Goal: Book appointment/travel/reservation

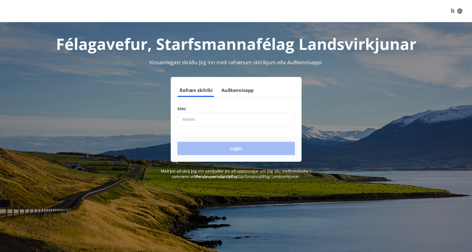
click at [198, 123] on input "phone" at bounding box center [236, 120] width 118 height 14
type input "********"
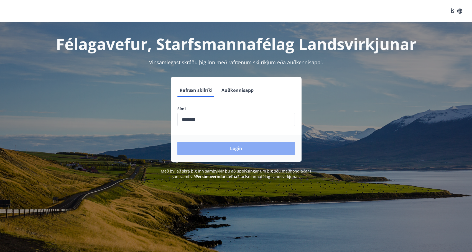
click at [218, 149] on button "Login" at bounding box center [236, 148] width 118 height 13
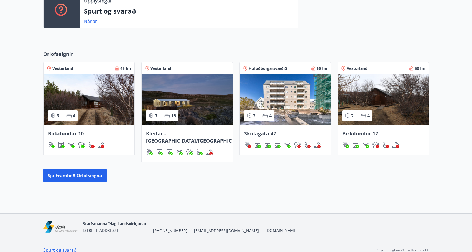
scroll to position [205, 0]
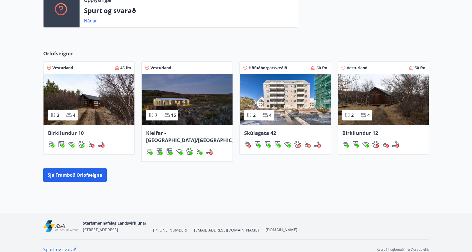
click at [98, 95] on img at bounding box center [89, 99] width 91 height 51
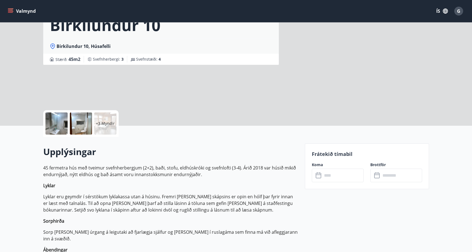
scroll to position [139, 0]
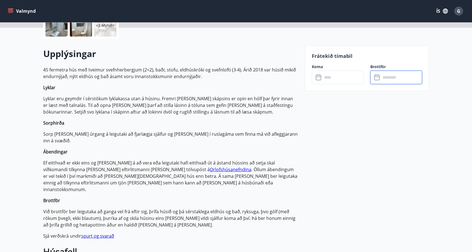
click at [381, 79] on input "text" at bounding box center [401, 78] width 41 height 14
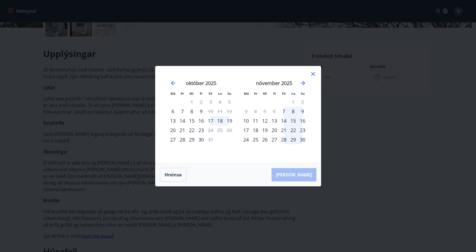
click at [285, 130] on div "21" at bounding box center [283, 130] width 9 height 9
click at [304, 129] on div "23" at bounding box center [302, 130] width 9 height 9
click at [283, 130] on div "21" at bounding box center [283, 130] width 9 height 9
click at [314, 74] on icon at bounding box center [313, 74] width 7 height 7
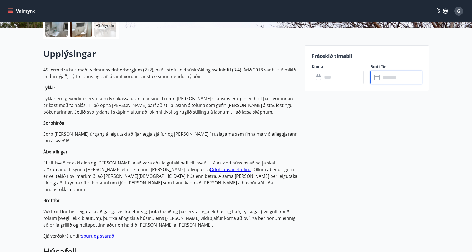
click at [391, 79] on input "text" at bounding box center [401, 78] width 41 height 14
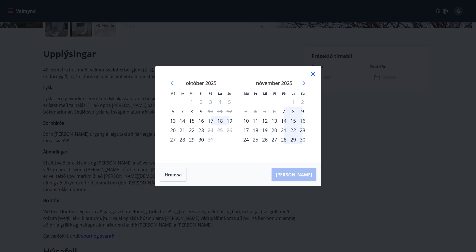
click at [286, 129] on div "21" at bounding box center [283, 130] width 9 height 9
click at [308, 170] on button "[PERSON_NAME]" at bounding box center [294, 174] width 45 height 13
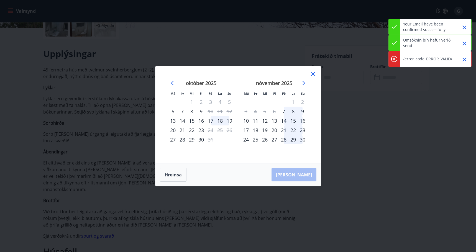
drag, startPoint x: 464, startPoint y: 27, endPoint x: 464, endPoint y: 36, distance: 9.4
click at [464, 27] on icon "Close" at bounding box center [464, 27] width 7 height 7
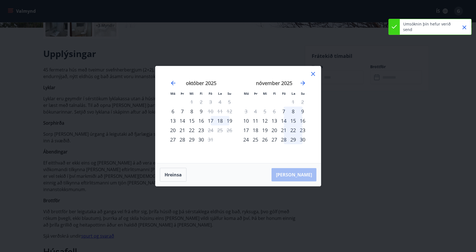
click at [465, 29] on icon "Close" at bounding box center [464, 27] width 7 height 7
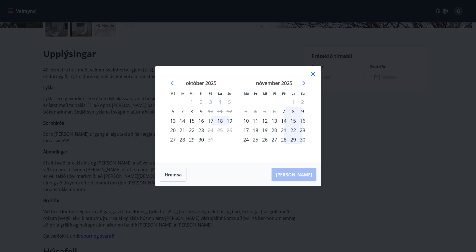
click at [315, 73] on icon at bounding box center [313, 74] width 4 height 4
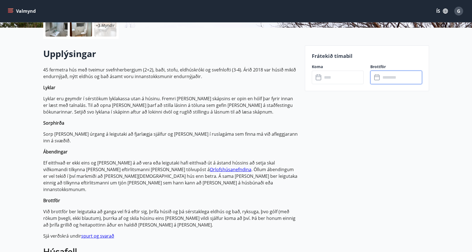
click at [332, 75] on input "text" at bounding box center [342, 78] width 41 height 14
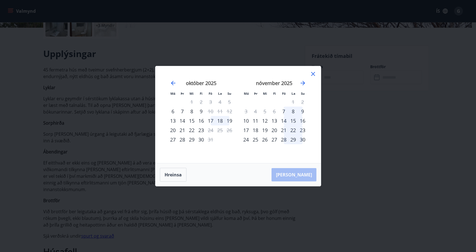
click at [284, 133] on div "21" at bounding box center [283, 130] width 9 height 9
drag, startPoint x: 284, startPoint y: 130, endPoint x: 299, endPoint y: 130, distance: 15.0
click at [299, 130] on tr "17 18 19 20 21 22 23" at bounding box center [274, 130] width 66 height 9
click at [303, 130] on div "23" at bounding box center [302, 130] width 9 height 9
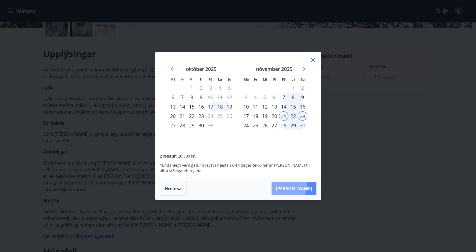
click at [305, 185] on button "[PERSON_NAME]" at bounding box center [294, 188] width 45 height 13
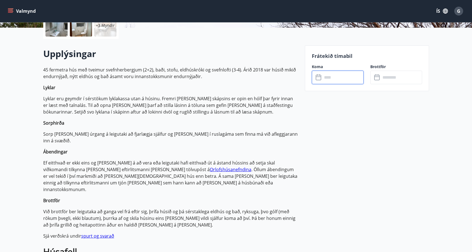
type input "******"
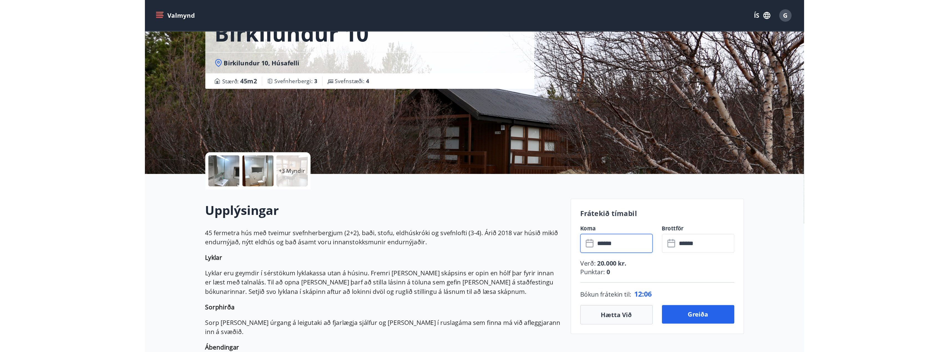
scroll to position [28, 0]
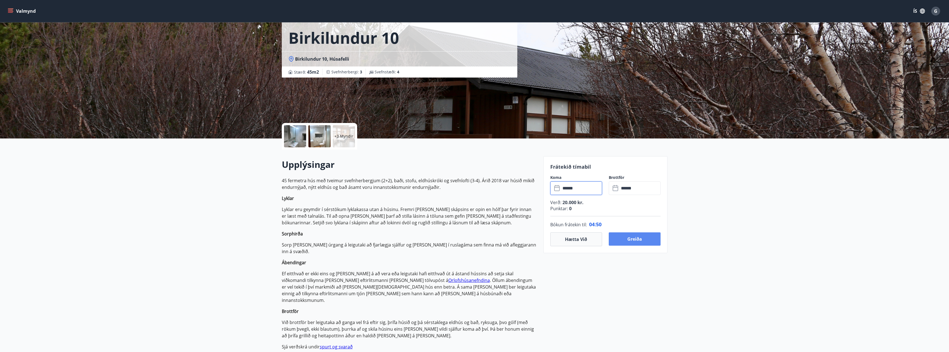
click at [476, 239] on button "Greiða" at bounding box center [635, 239] width 52 height 13
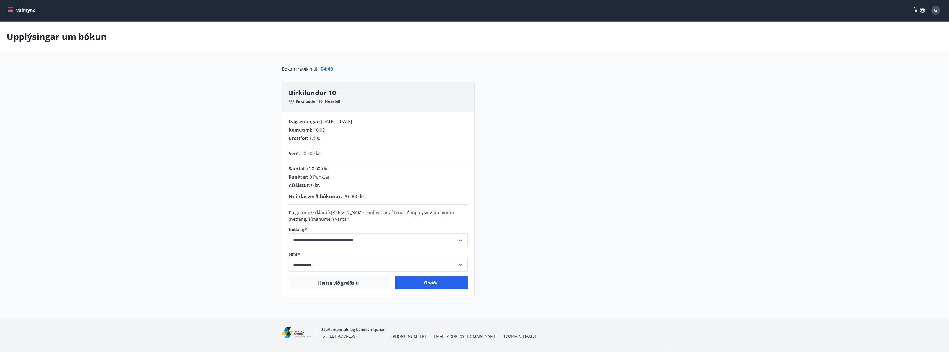
scroll to position [14, 0]
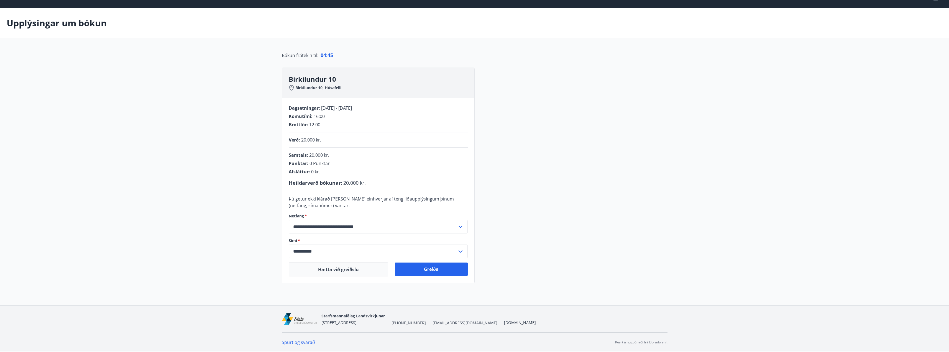
click at [458, 225] on icon at bounding box center [460, 227] width 7 height 7
click at [436, 252] on button "Greiða" at bounding box center [431, 269] width 73 height 13
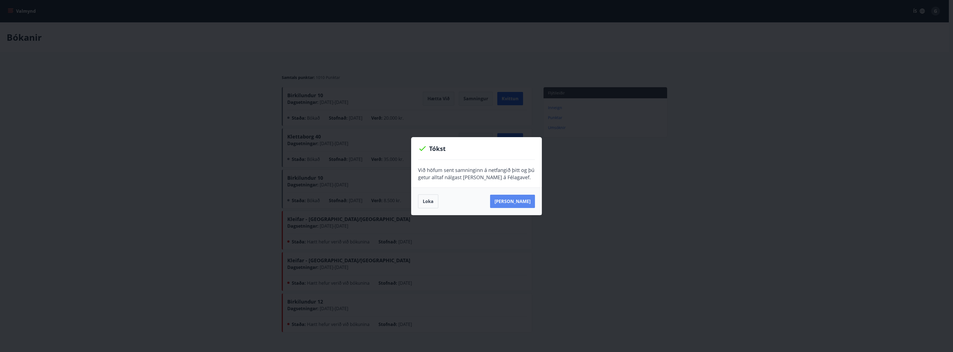
click at [476, 202] on button "[PERSON_NAME]" at bounding box center [512, 201] width 45 height 13
click at [430, 202] on button "Loka" at bounding box center [428, 202] width 20 height 14
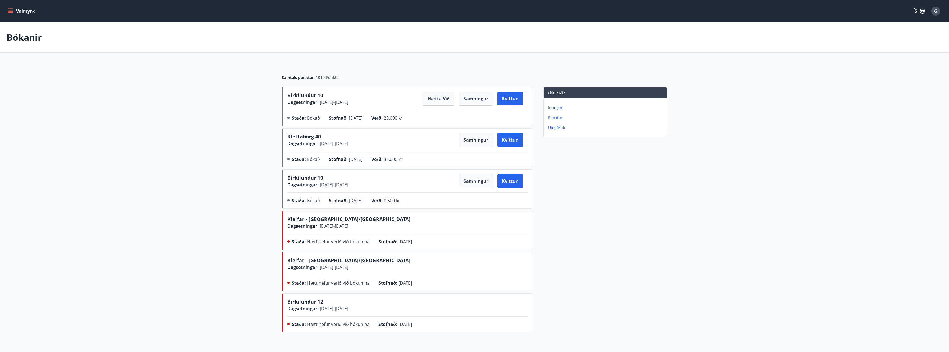
click at [8, 8] on icon "menu" at bounding box center [11, 11] width 6 height 6
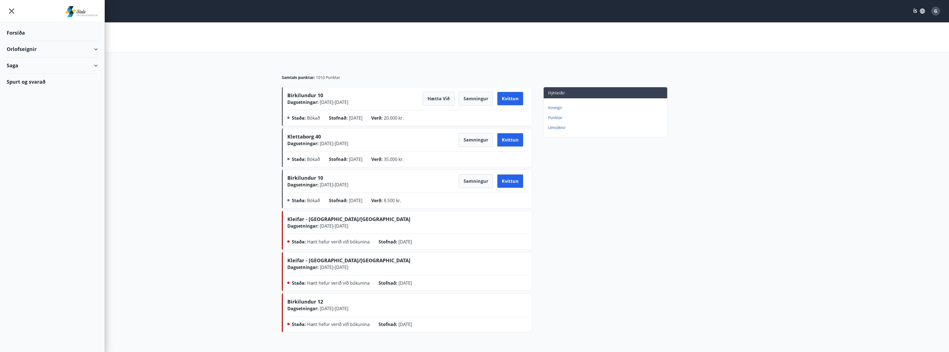
click at [24, 48] on div "Orlofseignir" at bounding box center [52, 49] width 91 height 16
click at [25, 65] on div "Framboð" at bounding box center [52, 63] width 82 height 12
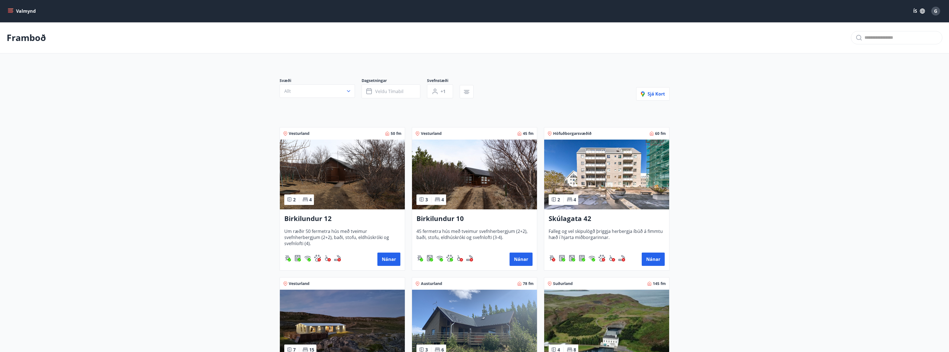
click at [375, 180] on img at bounding box center [342, 175] width 125 height 70
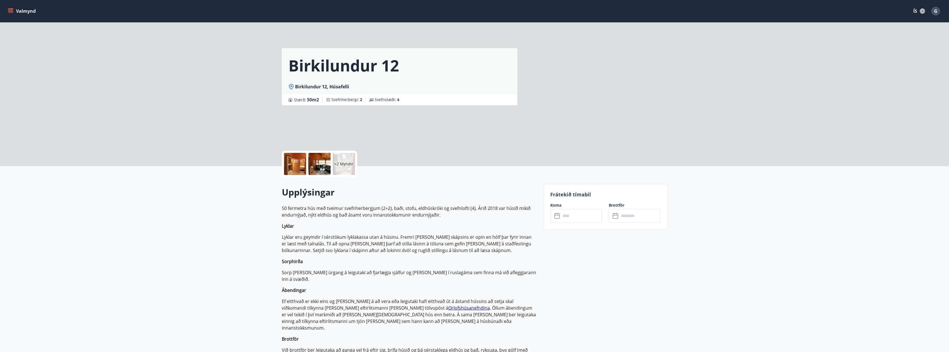
click at [476, 220] on input "text" at bounding box center [639, 216] width 41 height 14
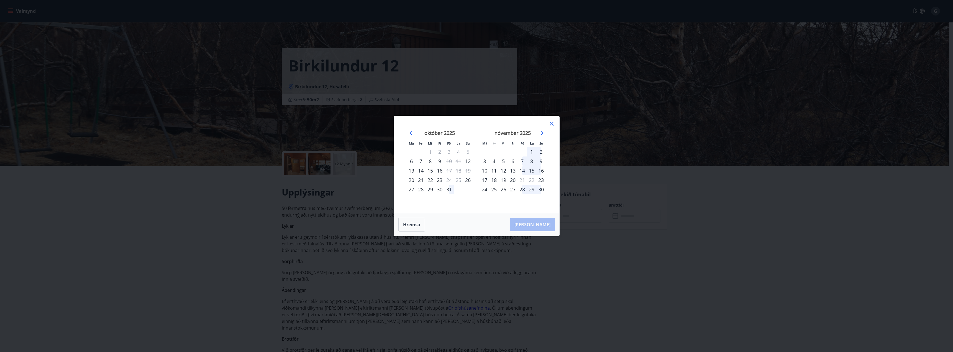
click at [476, 124] on icon at bounding box center [552, 124] width 4 height 4
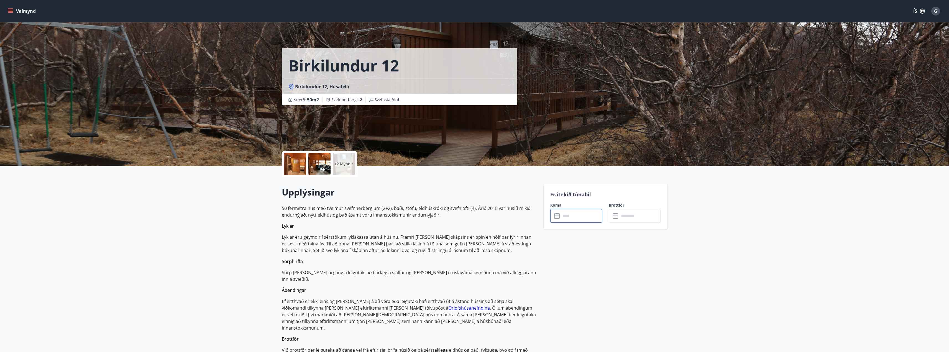
click at [476, 213] on input "text" at bounding box center [581, 216] width 41 height 14
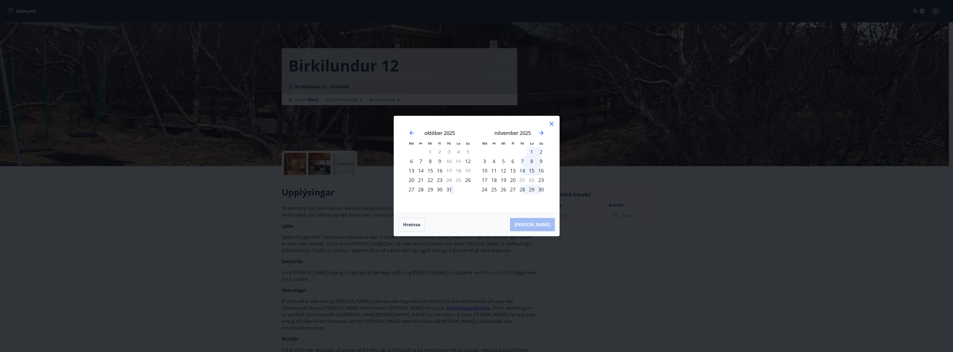
click at [476, 120] on div "Má Þr Mi Fi Fö La Su Má Þr Mi Fi Fö La Su [DATE] 1 2 3 4 5 6 7 8 9 10 11 12 13 …" at bounding box center [476, 164] width 165 height 97
click at [476, 125] on icon at bounding box center [552, 124] width 7 height 7
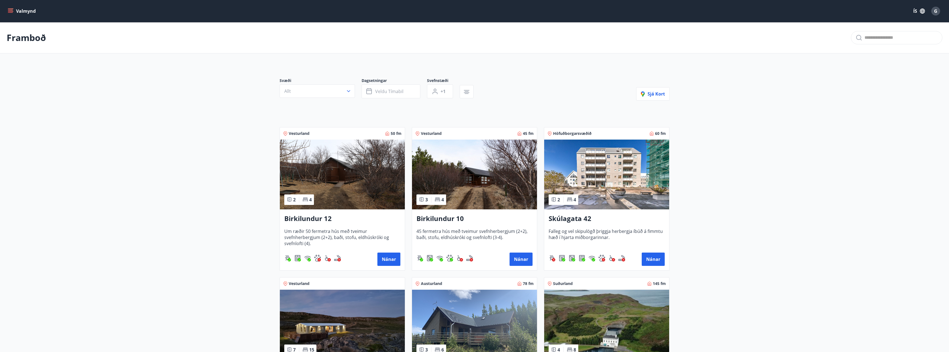
click at [444, 172] on img at bounding box center [474, 175] width 125 height 70
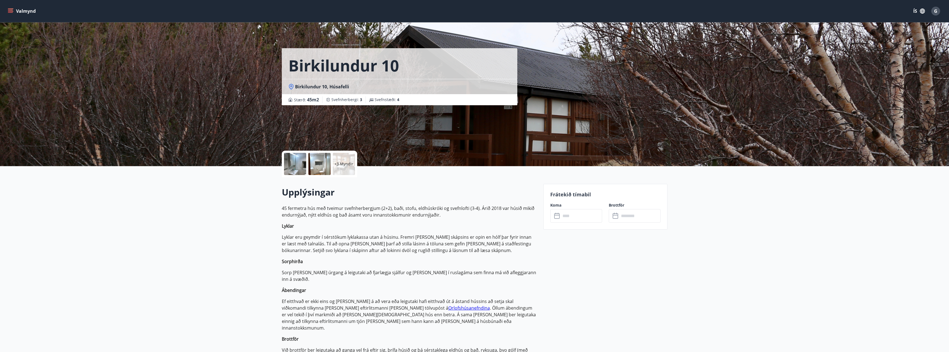
click at [476, 211] on input "text" at bounding box center [581, 216] width 41 height 14
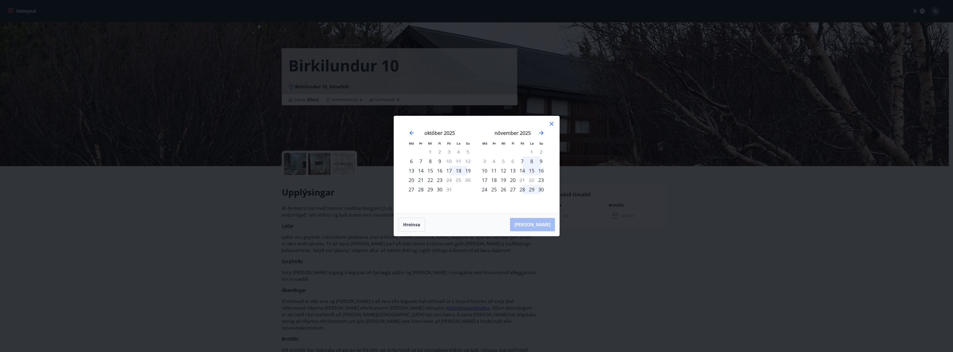
click at [476, 121] on icon at bounding box center [552, 124] width 7 height 7
